Goal: Task Accomplishment & Management: Use online tool/utility

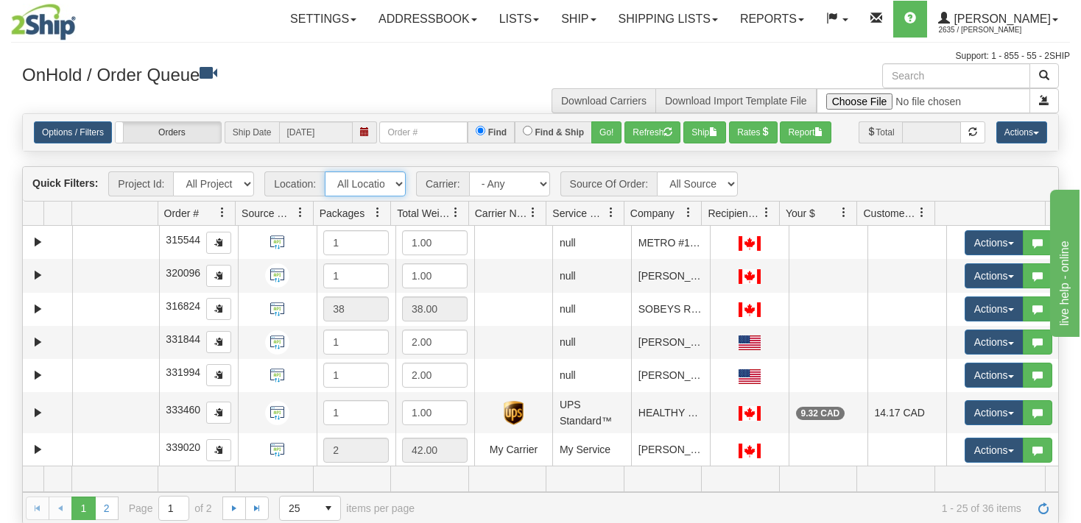
click at [325, 172] on select "All Locations VITFLO CLIFBAR ONTOR DAYCO RAYNE IRISHBRZ CASCORM [PERSON_NAME] M…" at bounding box center [365, 184] width 81 height 25
select select "7627"
click option "[PERSON_NAME]" at bounding box center [0, 0] width 0 height 0
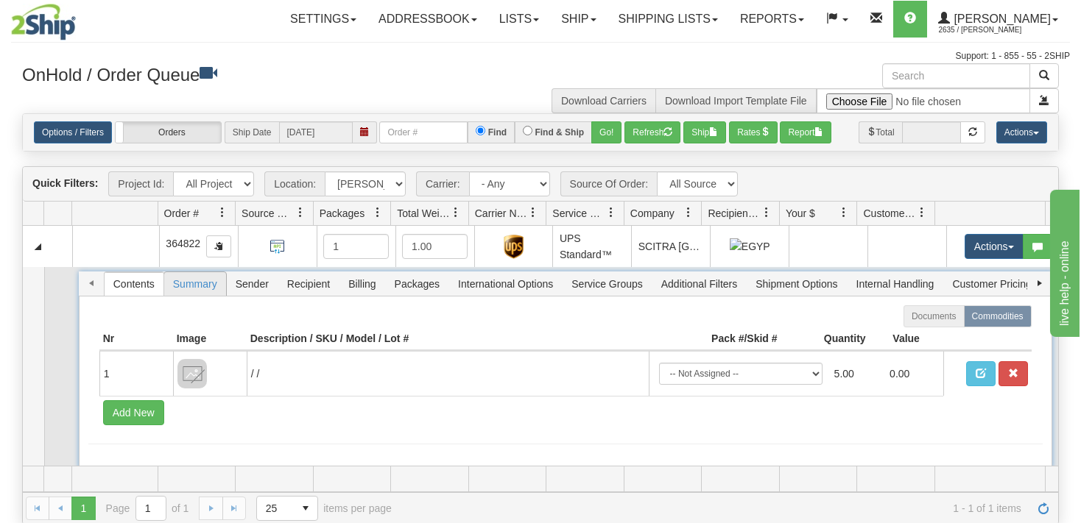
click at [187, 286] on span "Summary" at bounding box center [195, 284] width 62 height 24
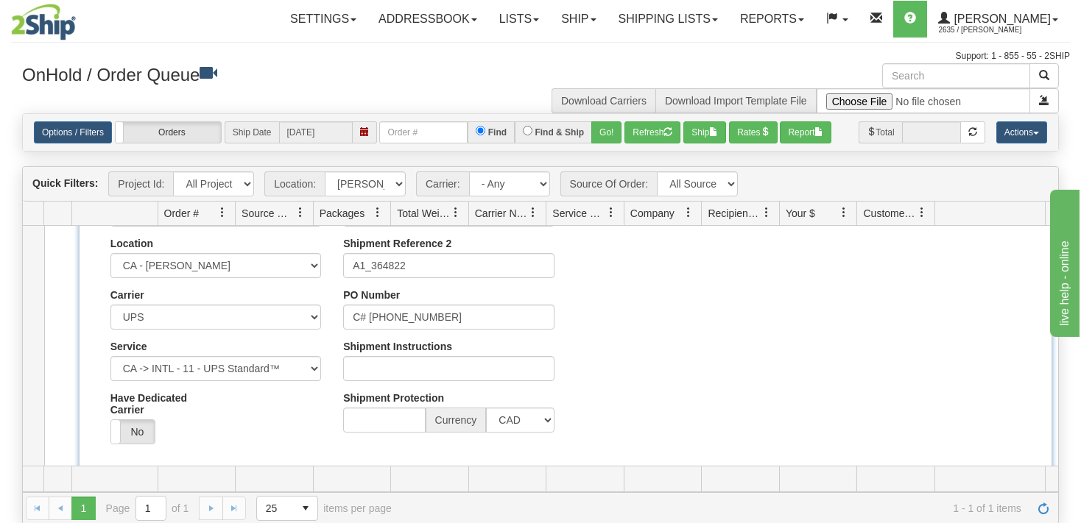
scroll to position [141, 0]
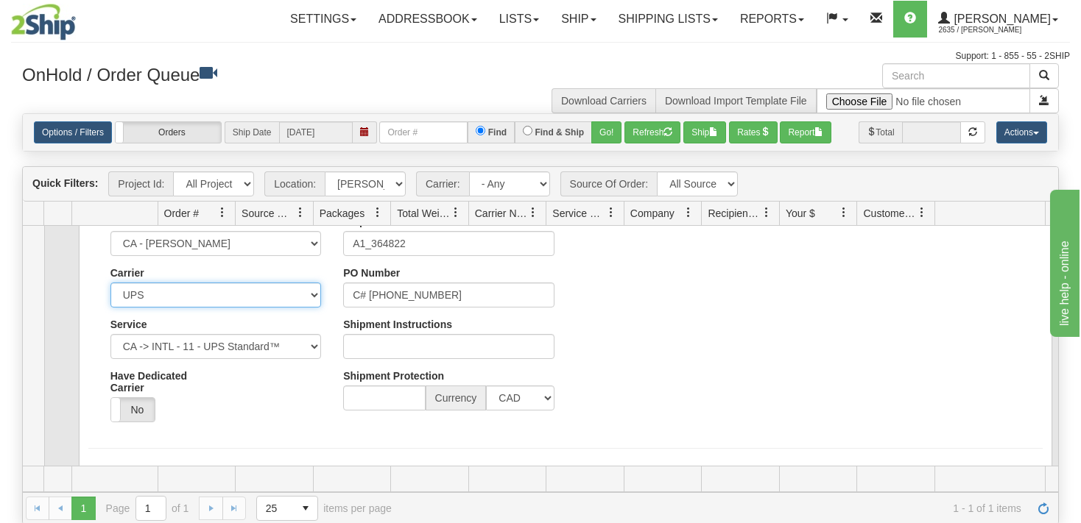
click at [110, 283] on select "Select UPS" at bounding box center [215, 295] width 211 height 25
click at [307, 296] on select "Select UPS" at bounding box center [215, 295] width 211 height 25
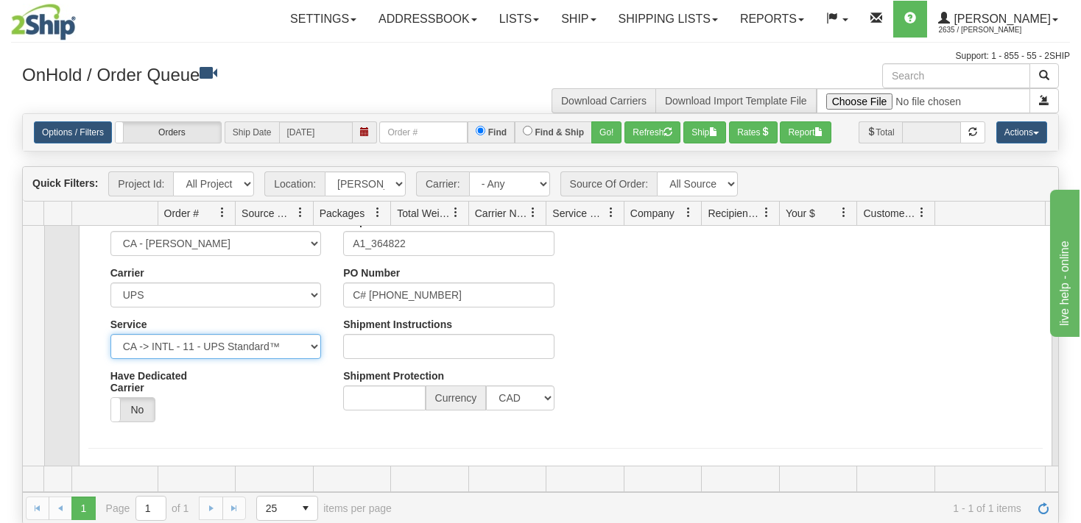
click at [110, 334] on select "CA -> INTL - 01 - UPS Express® CA -> INTL - 02 - UPS Expedited® CA -> INTL - 07…" at bounding box center [215, 346] width 211 height 25
click option "CA -> INTL - 11 - UPS Standard™" at bounding box center [0, 0] width 0 height 0
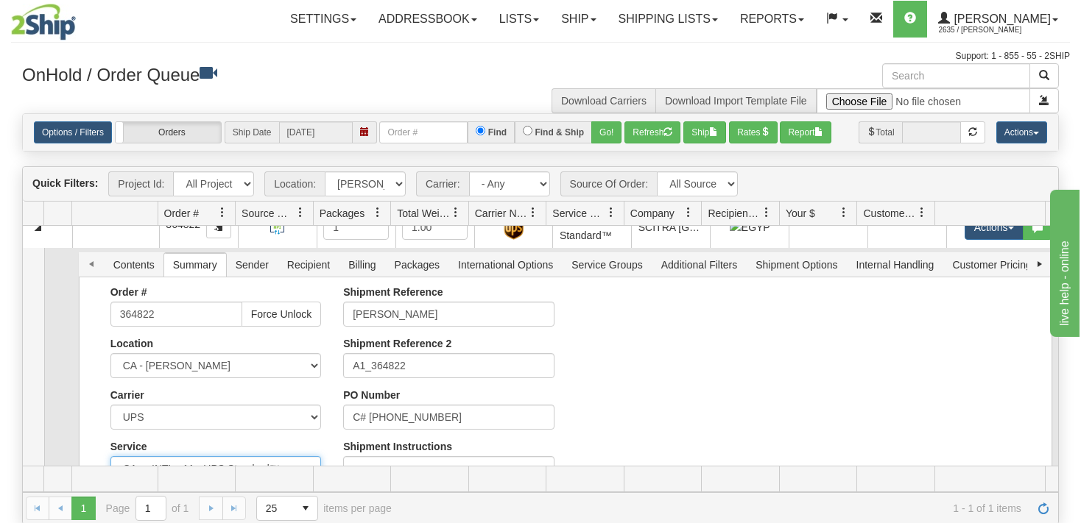
scroll to position [0, 0]
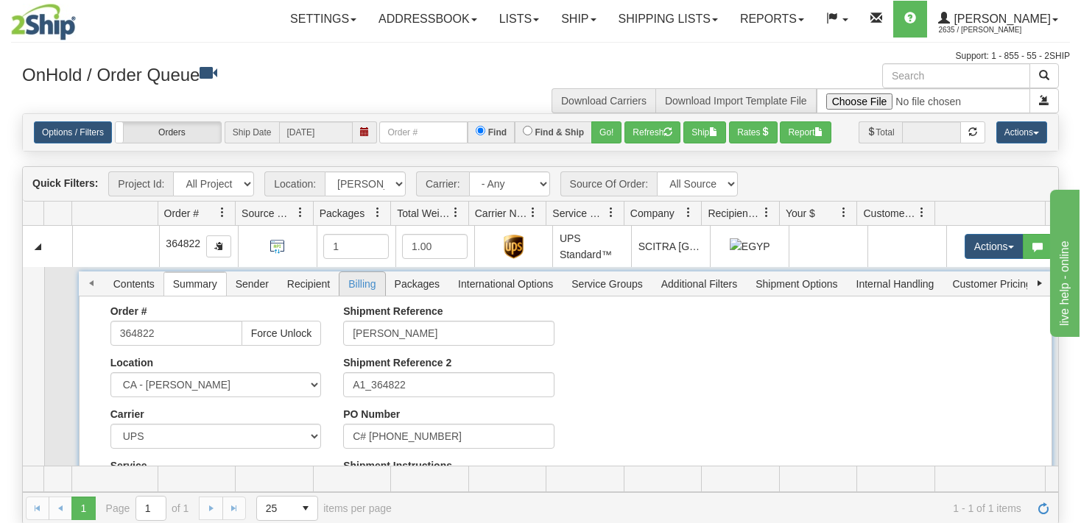
click at [348, 280] on span "Billing" at bounding box center [361, 284] width 45 height 24
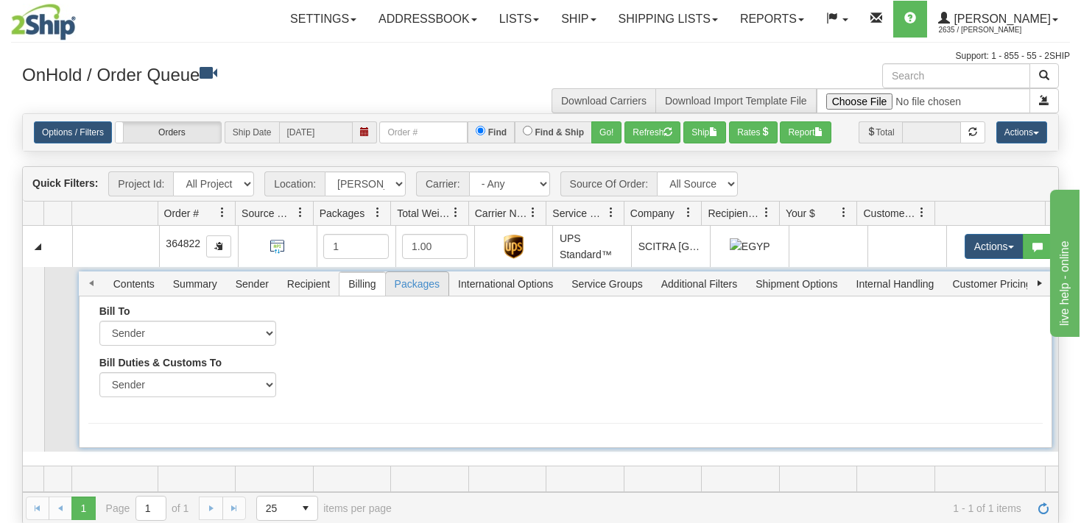
click at [414, 286] on span "Packages" at bounding box center [417, 284] width 63 height 24
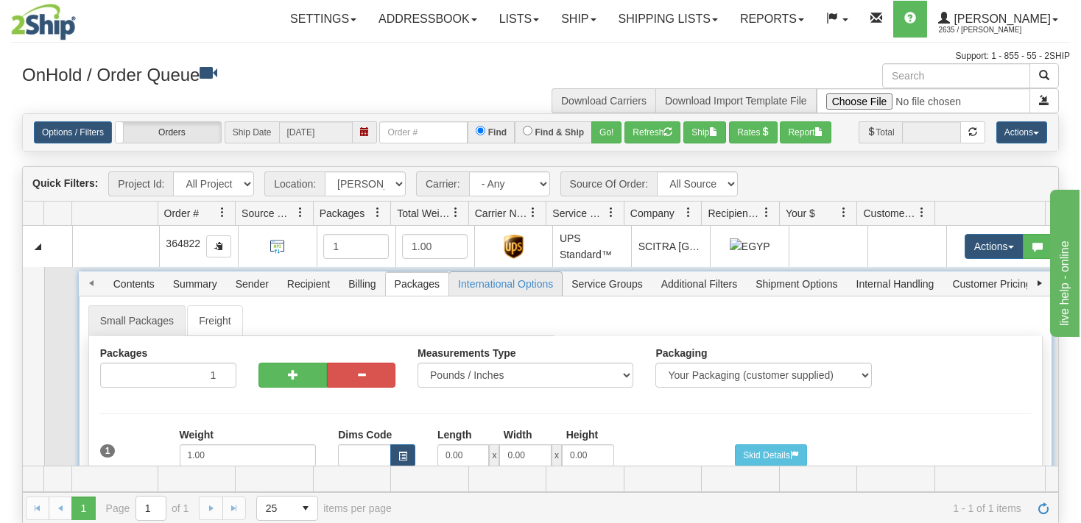
click at [505, 284] on span "International Options" at bounding box center [505, 284] width 113 height 24
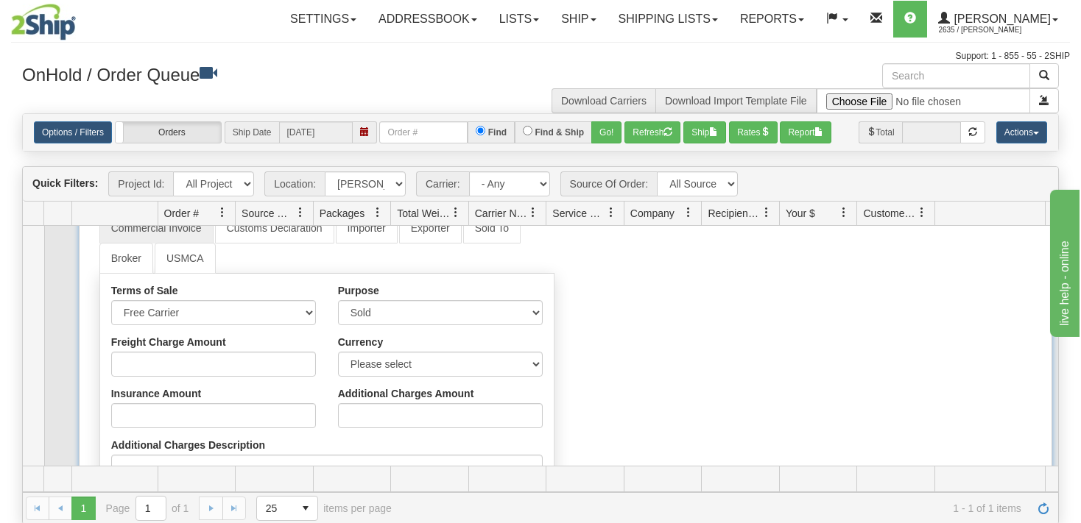
scroll to position [141, 0]
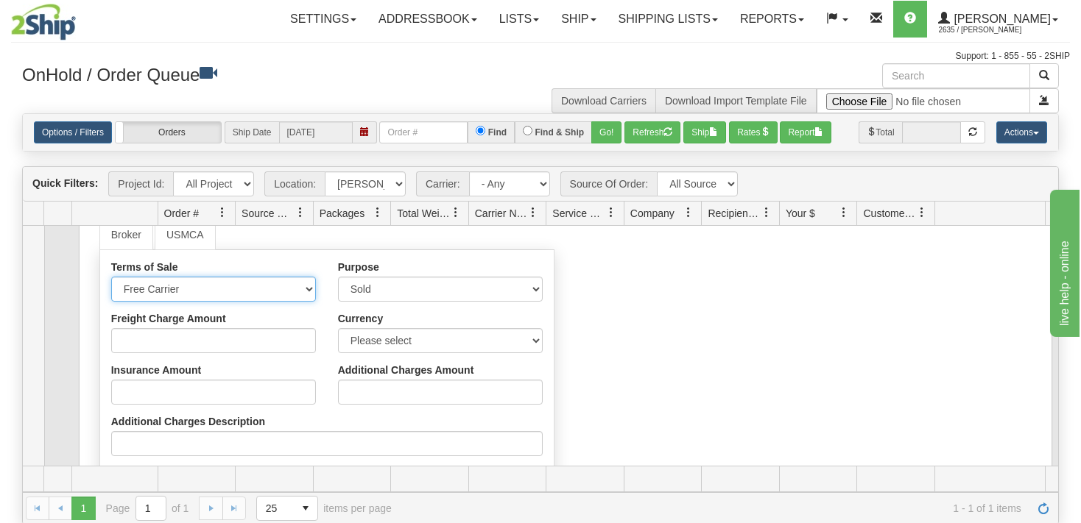
click at [111, 277] on select "Free Carrier Free On Board Ex Works Delivered Duty Unpaid Delivered Duty Paid C…" at bounding box center [213, 289] width 205 height 25
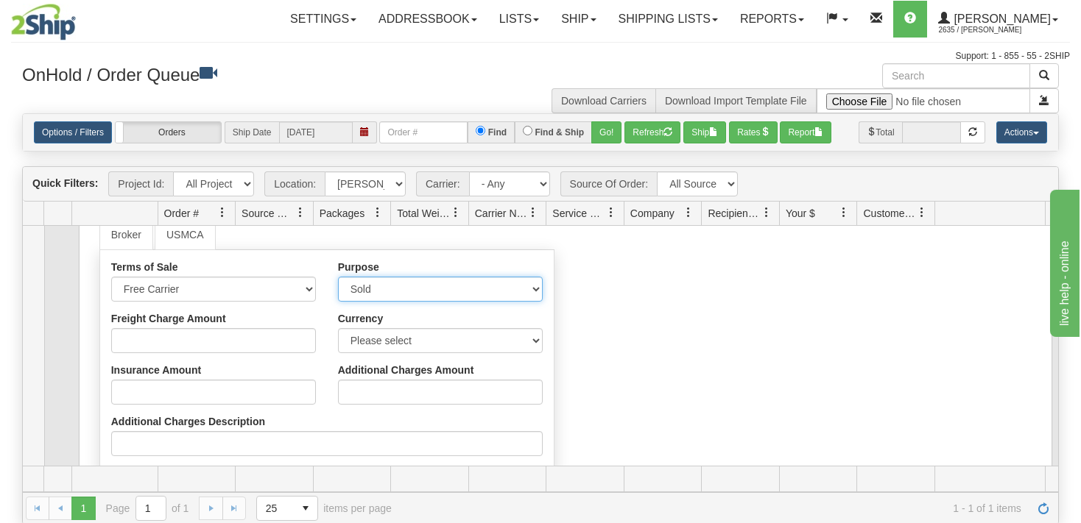
click at [338, 277] on select "Sold Not Sold Gift Sample Repair and Return Personal Effects Merchandise Danger…" at bounding box center [440, 289] width 205 height 25
select select "4"
click option "Sample" at bounding box center [0, 0] width 0 height 0
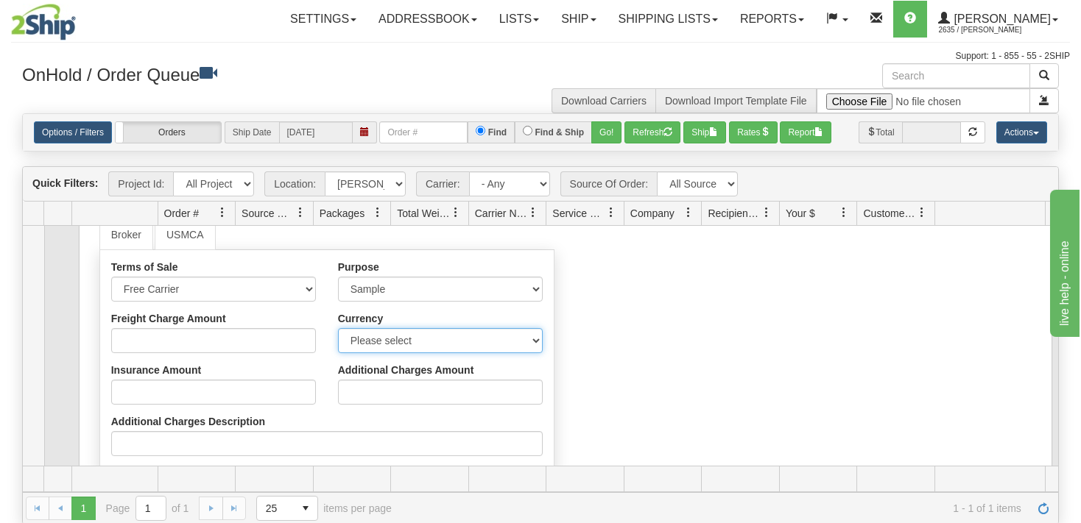
click at [338, 328] on select "Please select CAD USD EUR ZAR [PERSON_NAME] ARN AUD AUS AWG BBD BFR BGN BHD BMD…" at bounding box center [440, 340] width 205 height 25
select select "0"
click option "CAD" at bounding box center [0, 0] width 0 height 0
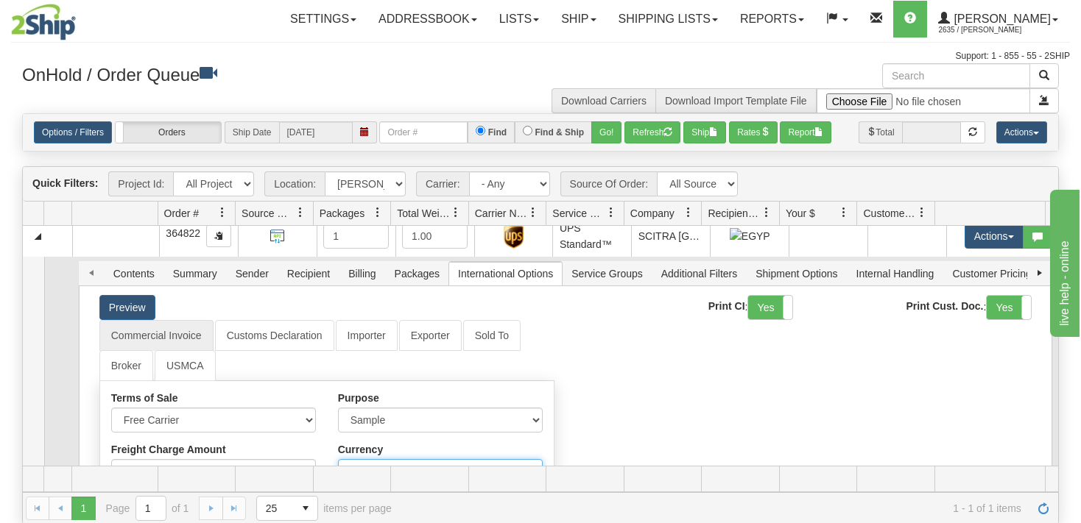
scroll to position [0, 0]
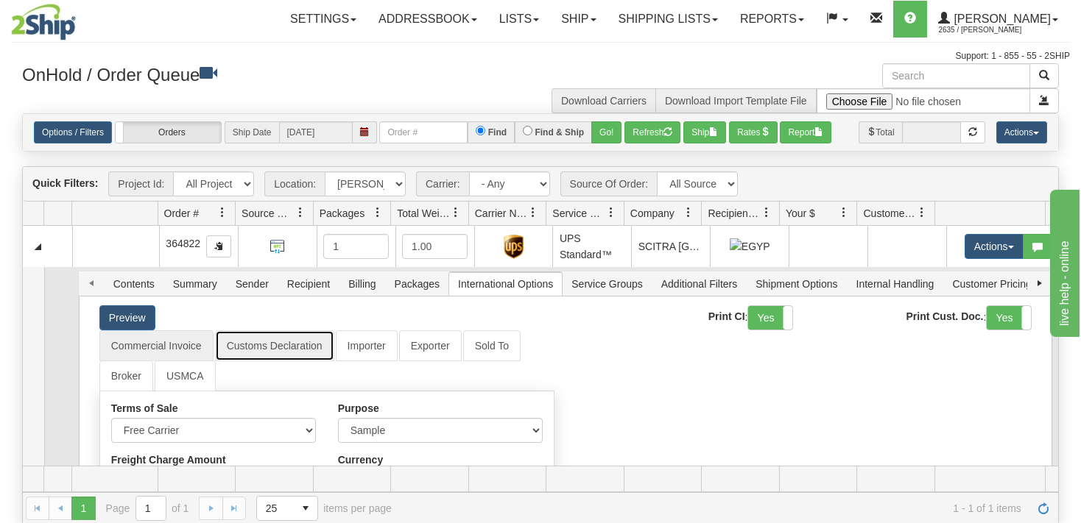
click at [280, 348] on link "Customs Declaration" at bounding box center [274, 346] width 119 height 31
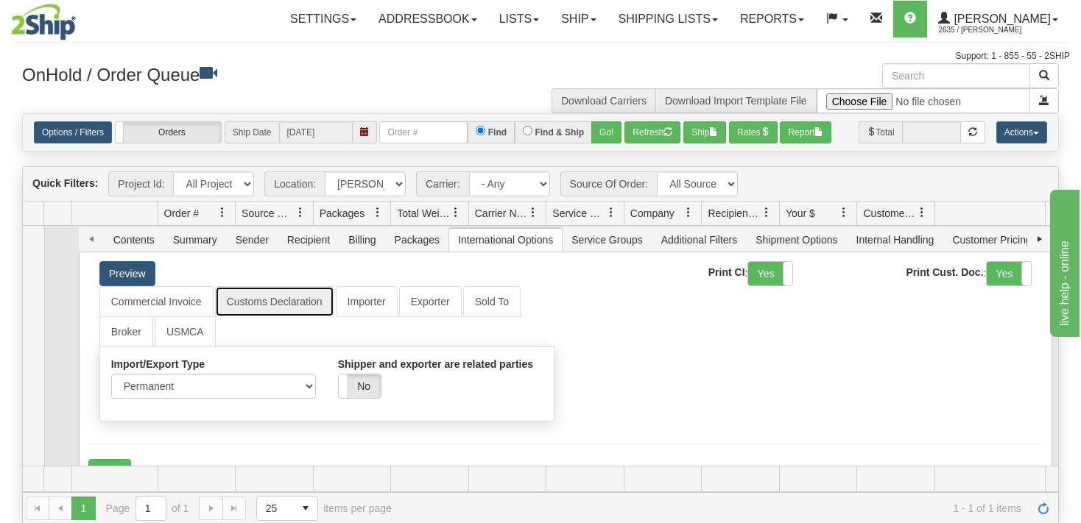
scroll to position [74, 0]
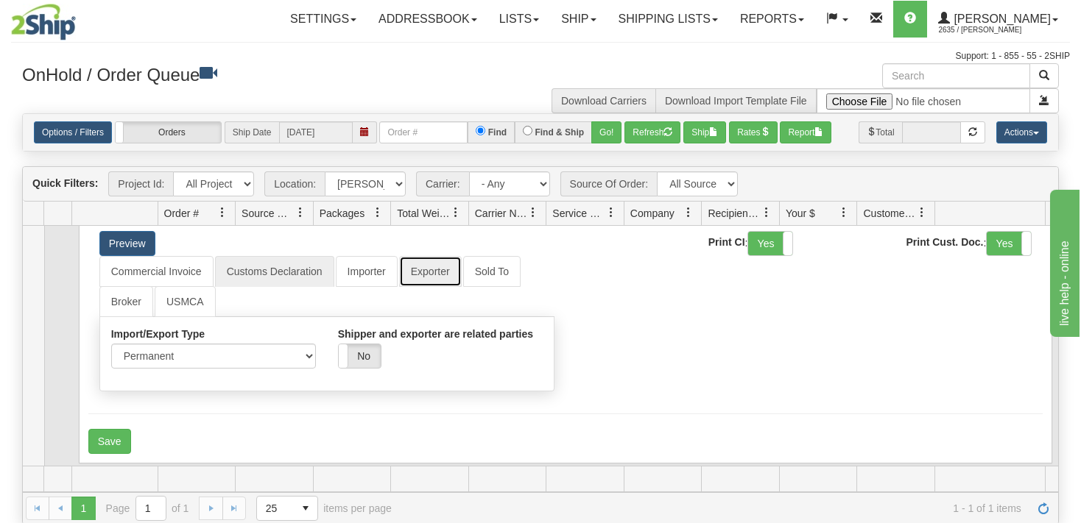
click at [431, 269] on link "Exporter" at bounding box center [430, 271] width 63 height 31
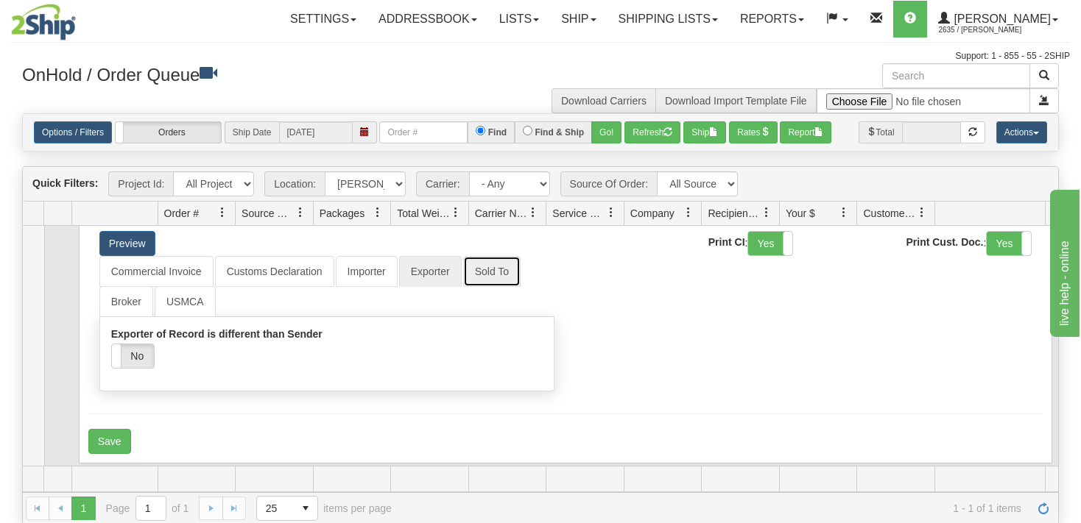
click at [498, 275] on link "Sold To" at bounding box center [491, 271] width 57 height 31
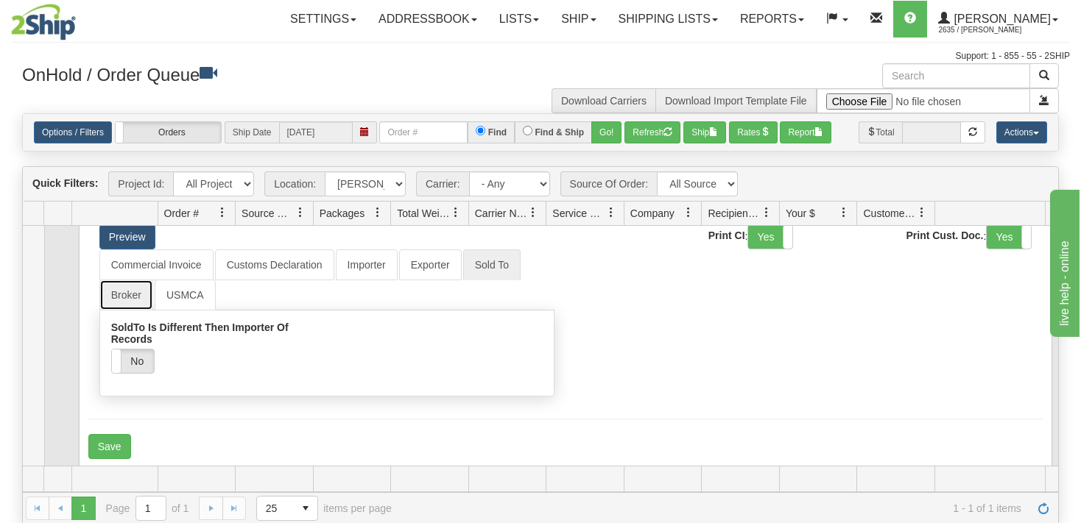
click at [128, 300] on link "Broker" at bounding box center [126, 295] width 54 height 31
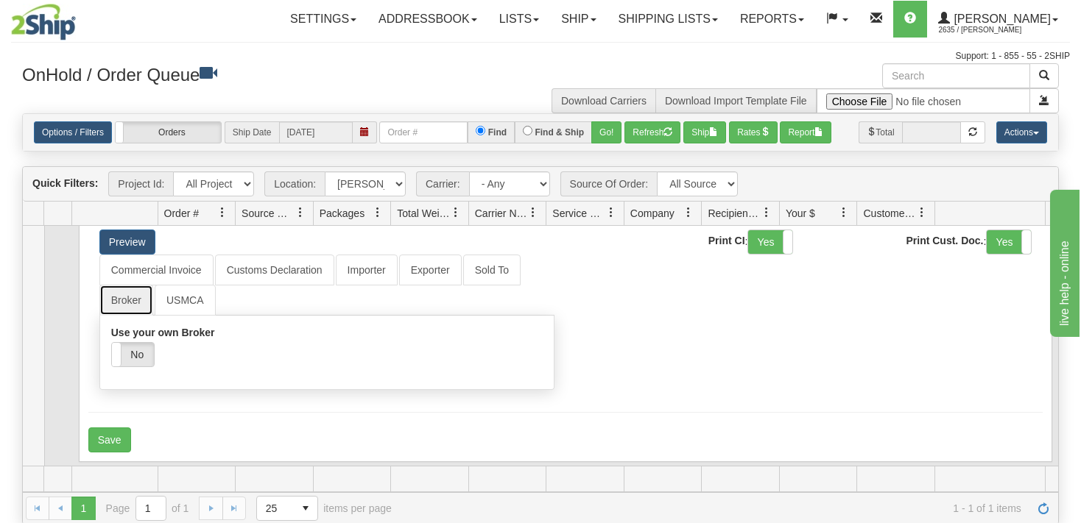
scroll to position [74, 0]
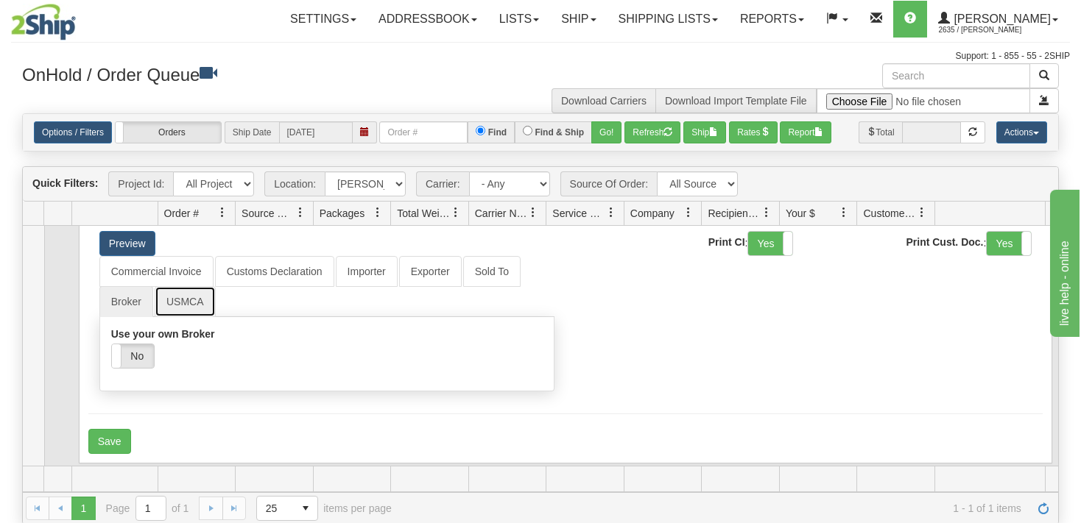
click at [194, 303] on link "USMCA" at bounding box center [185, 301] width 61 height 31
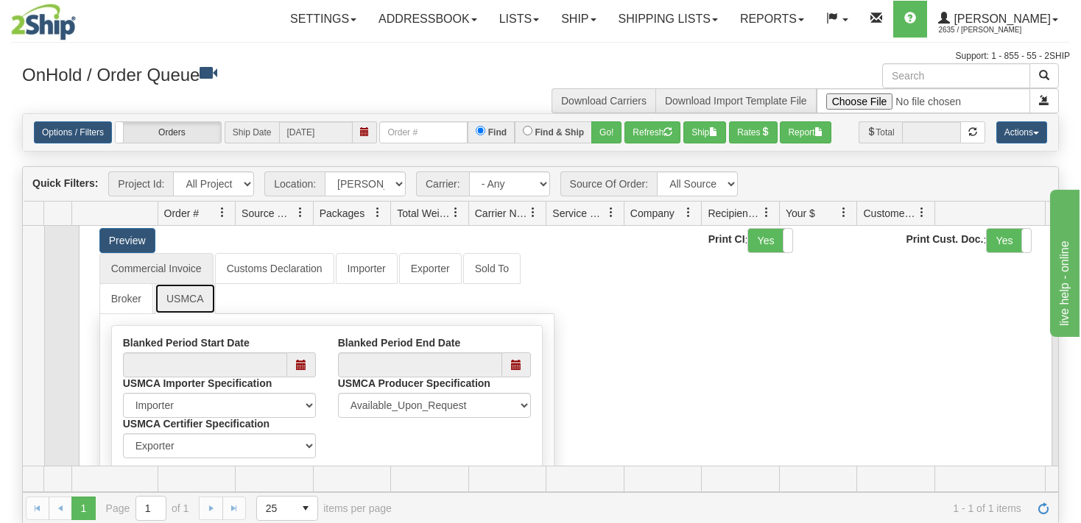
scroll to position [54, 0]
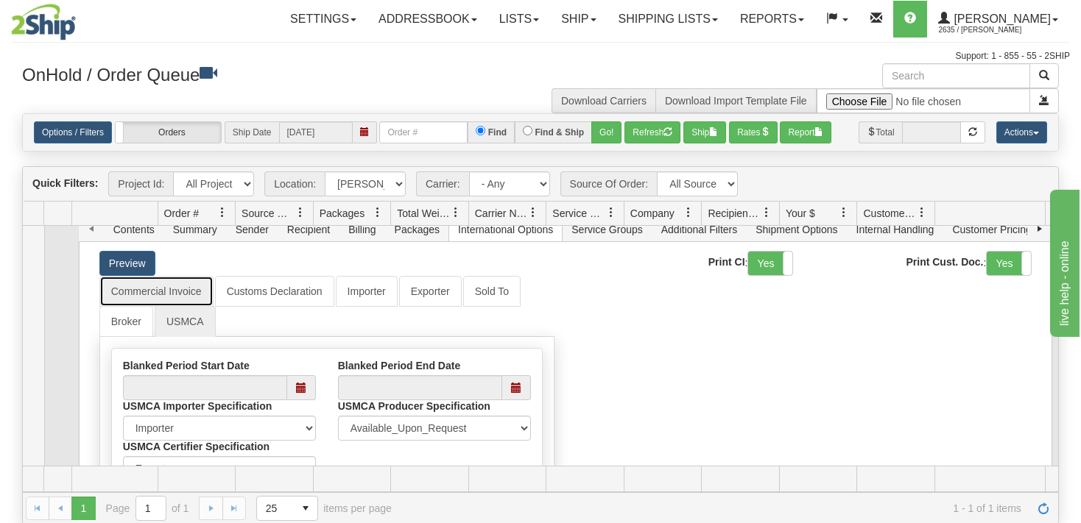
click at [174, 295] on link "Commercial Invoice" at bounding box center [156, 291] width 114 height 31
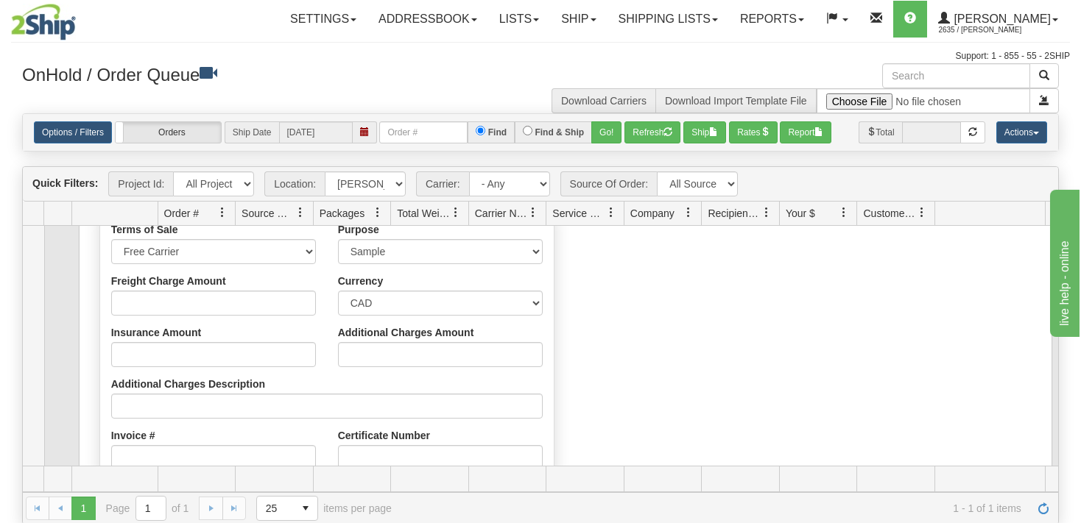
scroll to position [155, 0]
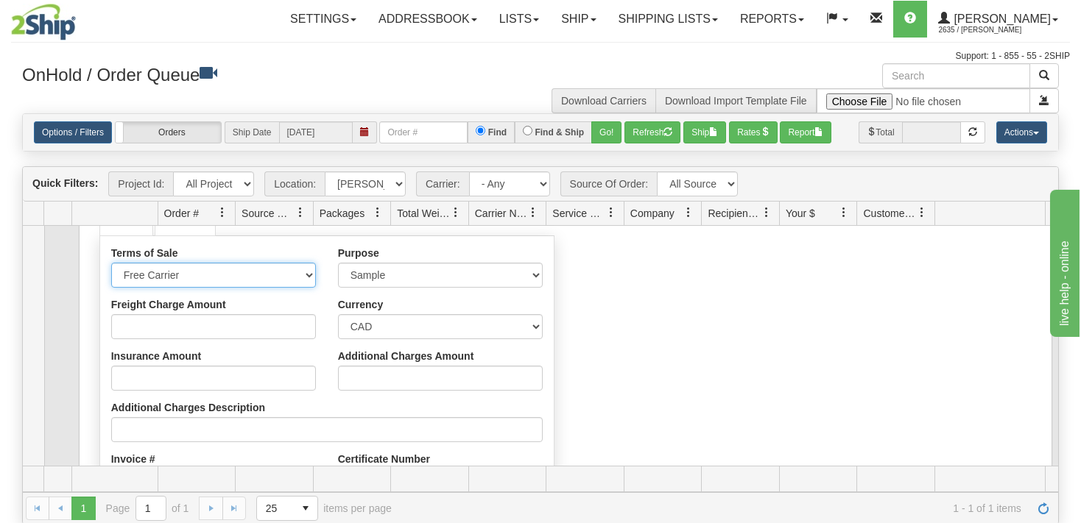
click at [111, 263] on select "Free Carrier Free On Board Ex Works Delivered Duty Unpaid Delivered Duty Paid C…" at bounding box center [213, 275] width 205 height 25
select select "6"
click option "Delivered Duty Paid" at bounding box center [0, 0] width 0 height 0
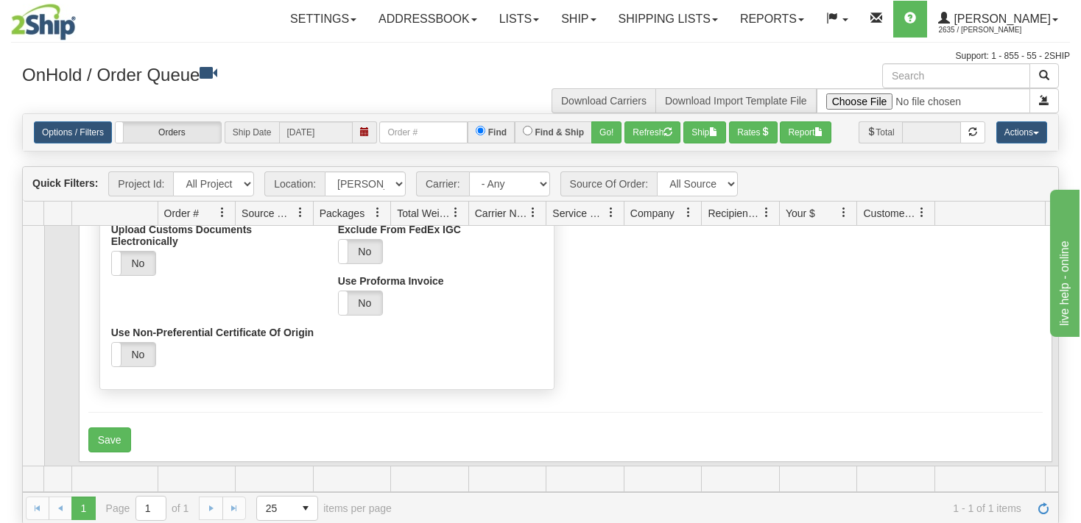
scroll to position [518, 0]
click at [113, 434] on button "Save" at bounding box center [109, 440] width 43 height 25
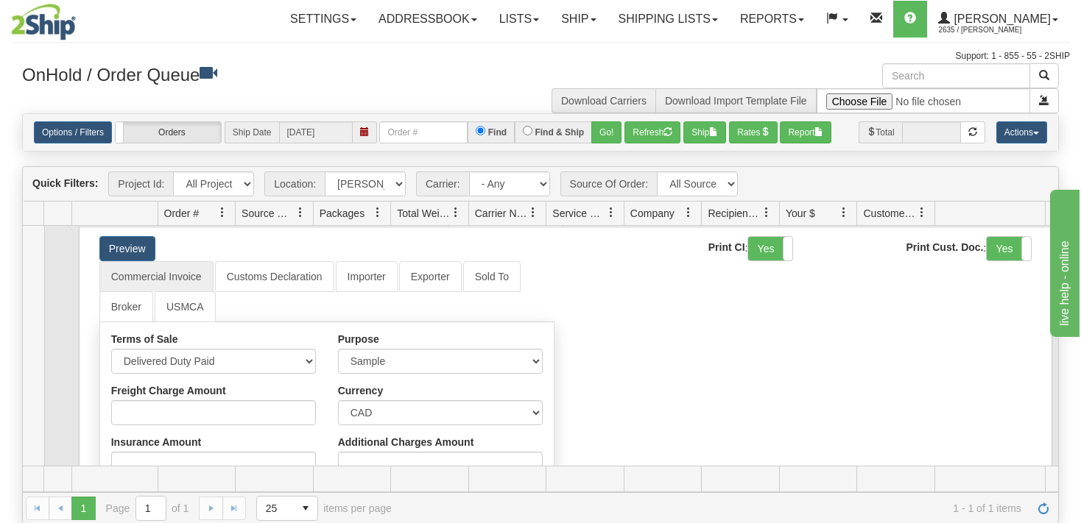
scroll to position [0, 0]
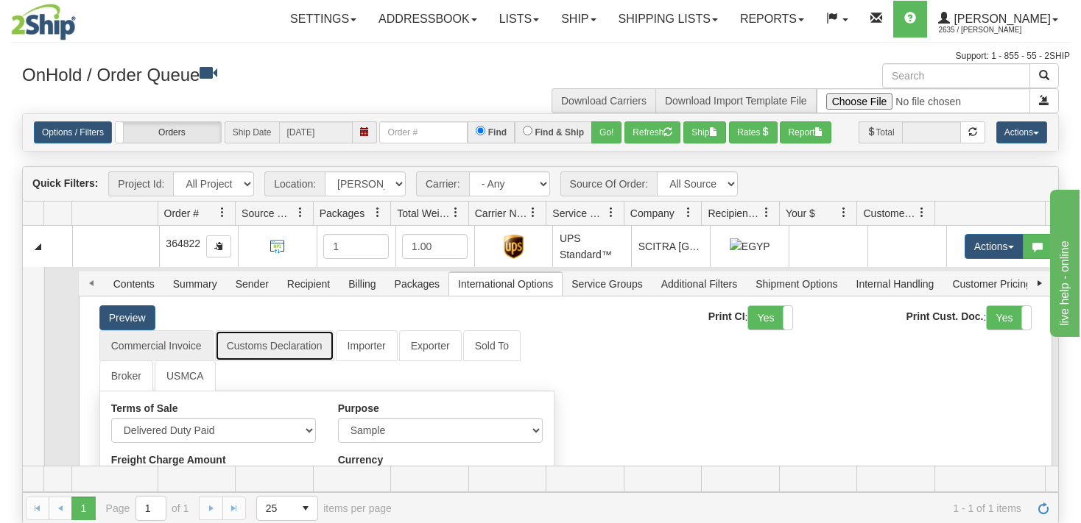
click at [300, 347] on link "Customs Declaration" at bounding box center [274, 346] width 119 height 31
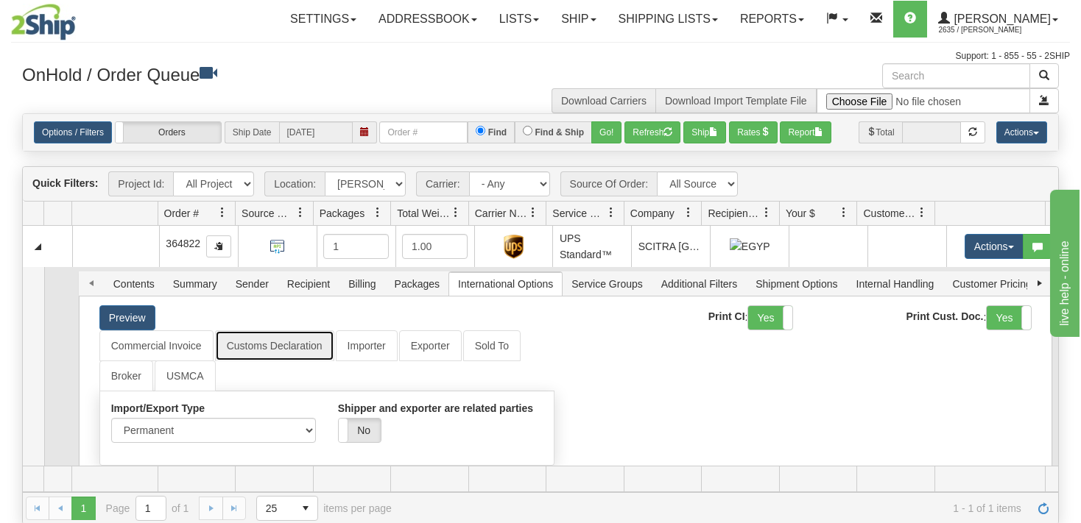
scroll to position [50, 0]
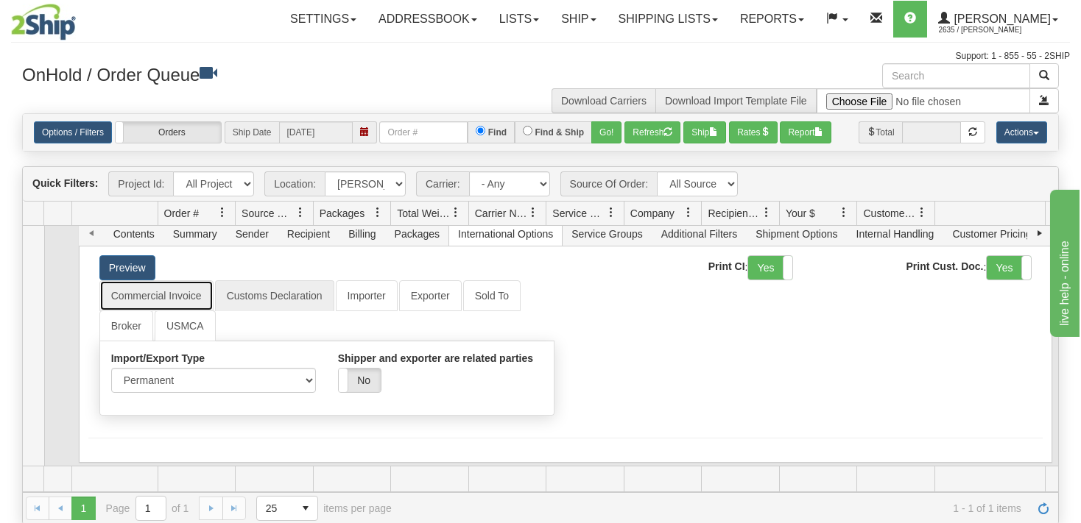
click at [180, 297] on link "Commercial Invoice" at bounding box center [156, 295] width 114 height 31
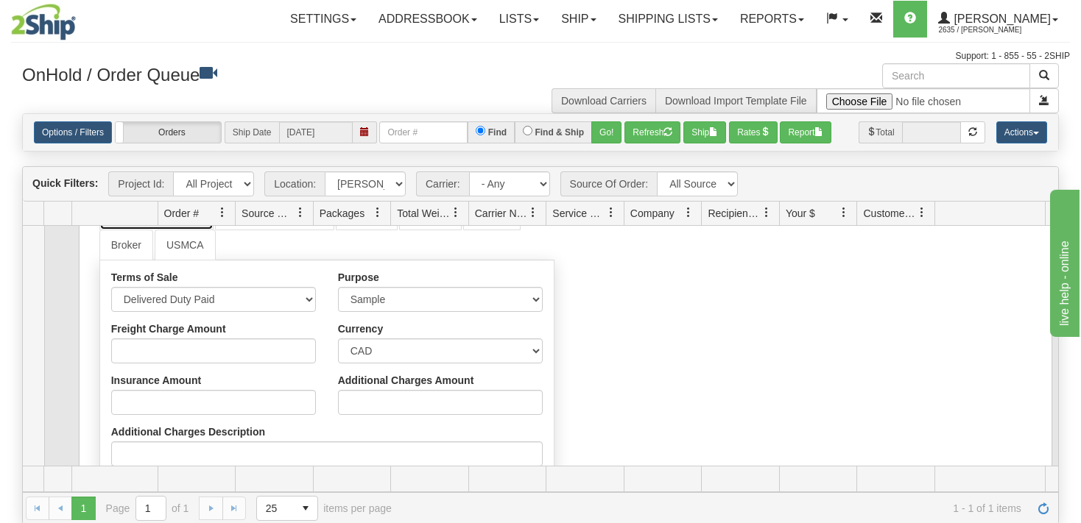
scroll to position [130, 0]
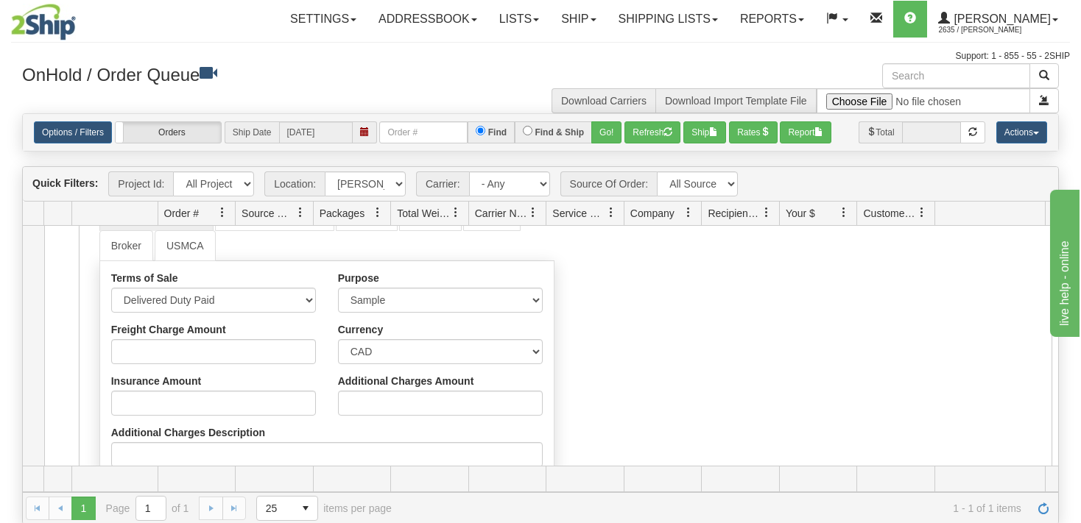
click at [548, 60] on div "Support: 1 - 855 - 55 - 2SHIP" at bounding box center [540, 56] width 1059 height 13
click at [1003, 29] on span "2635 / [PERSON_NAME]" at bounding box center [993, 30] width 110 height 15
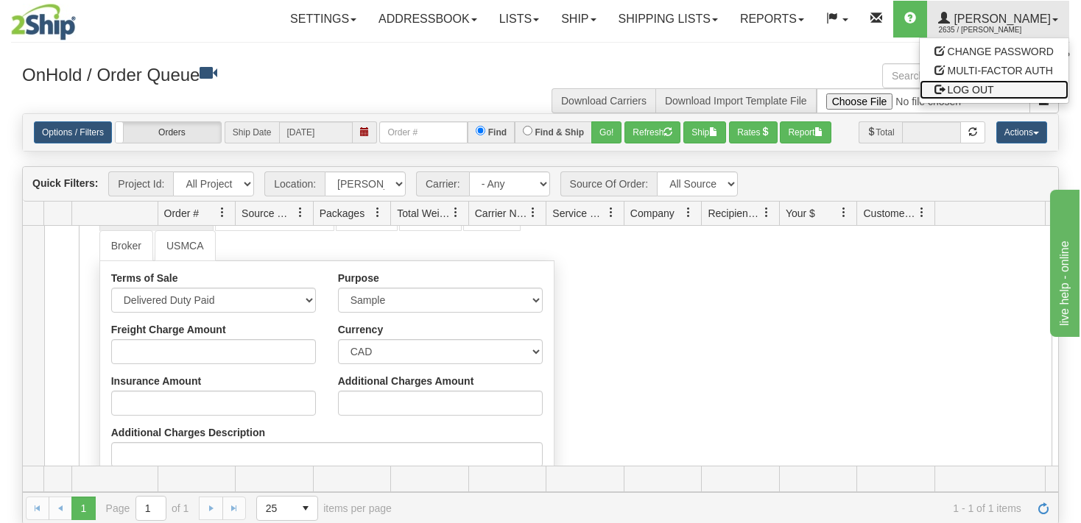
click at [967, 89] on span "LOG OUT" at bounding box center [971, 90] width 46 height 12
